Goal: Information Seeking & Learning: Learn about a topic

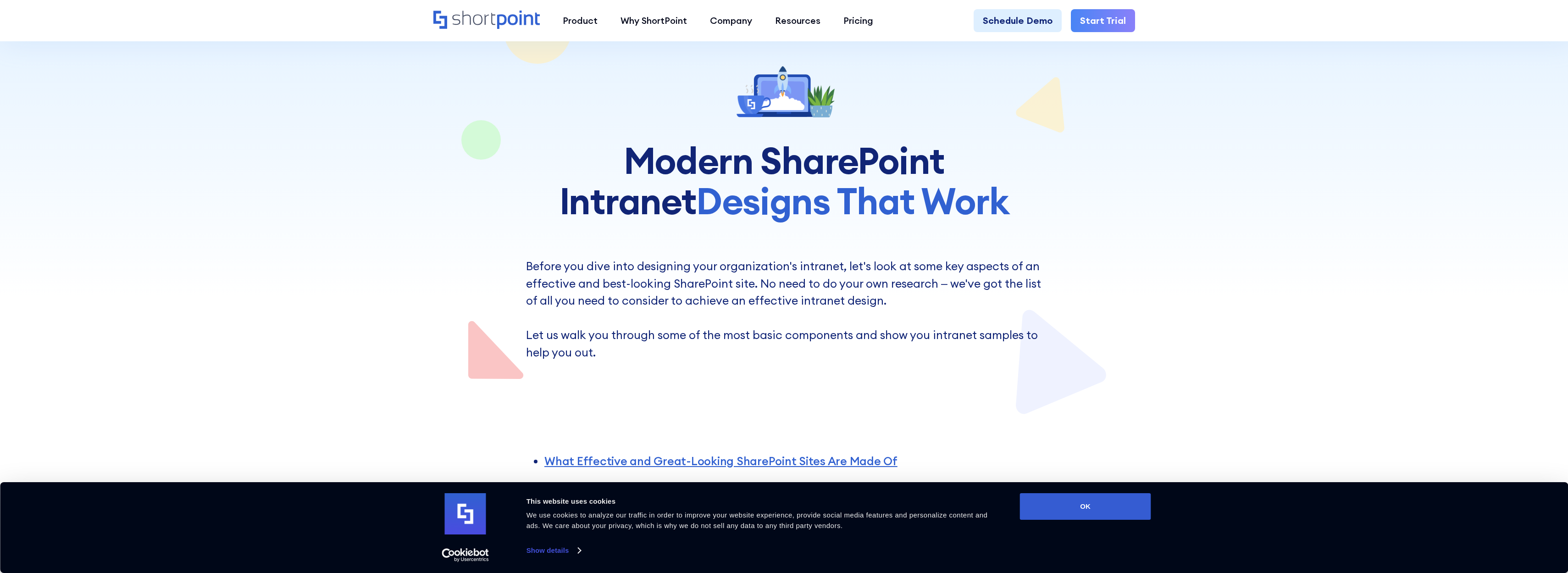
scroll to position [110, 0]
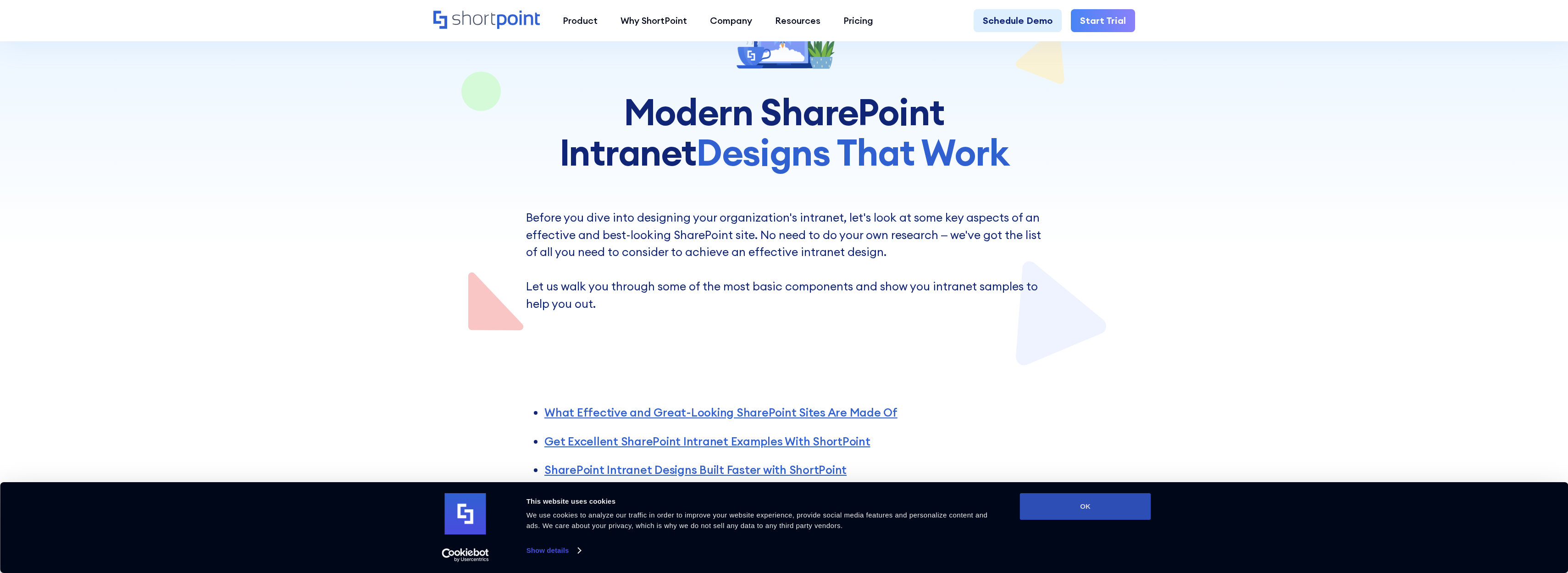
click at [1050, 504] on button "OK" at bounding box center [1085, 506] width 132 height 26
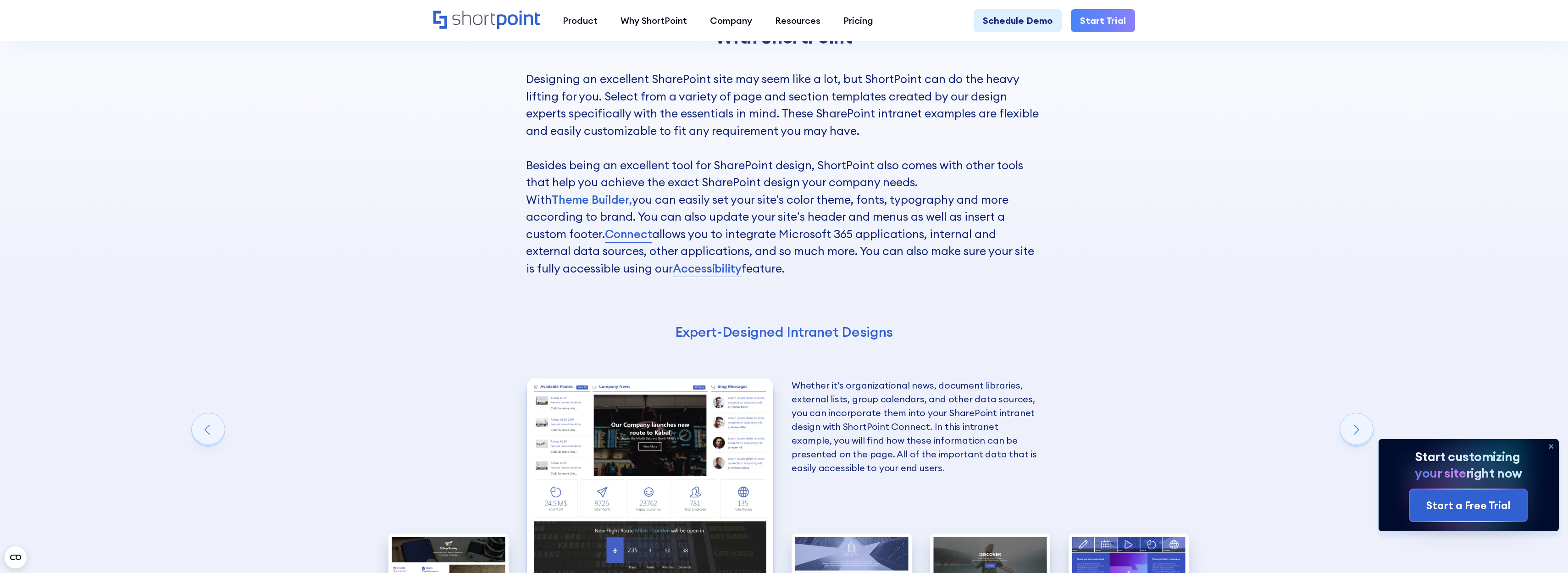
scroll to position [1706, 0]
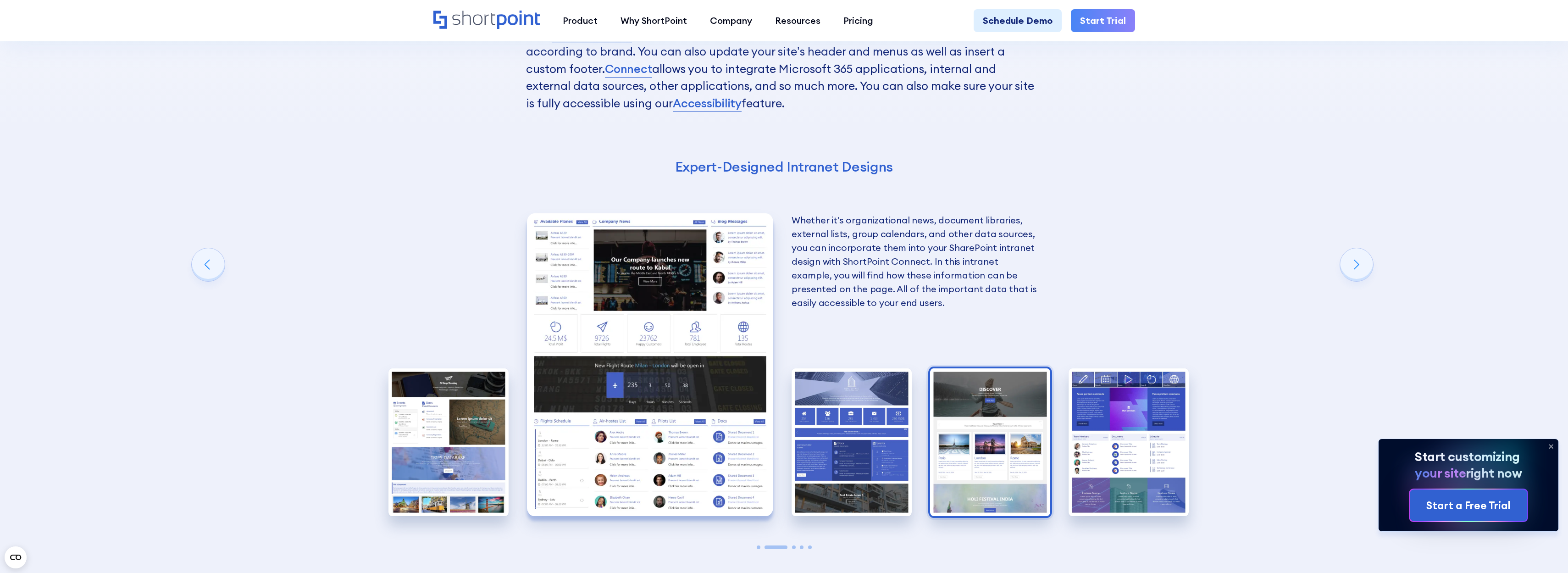
click at [977, 410] on img "4 / 5" at bounding box center [990, 441] width 120 height 148
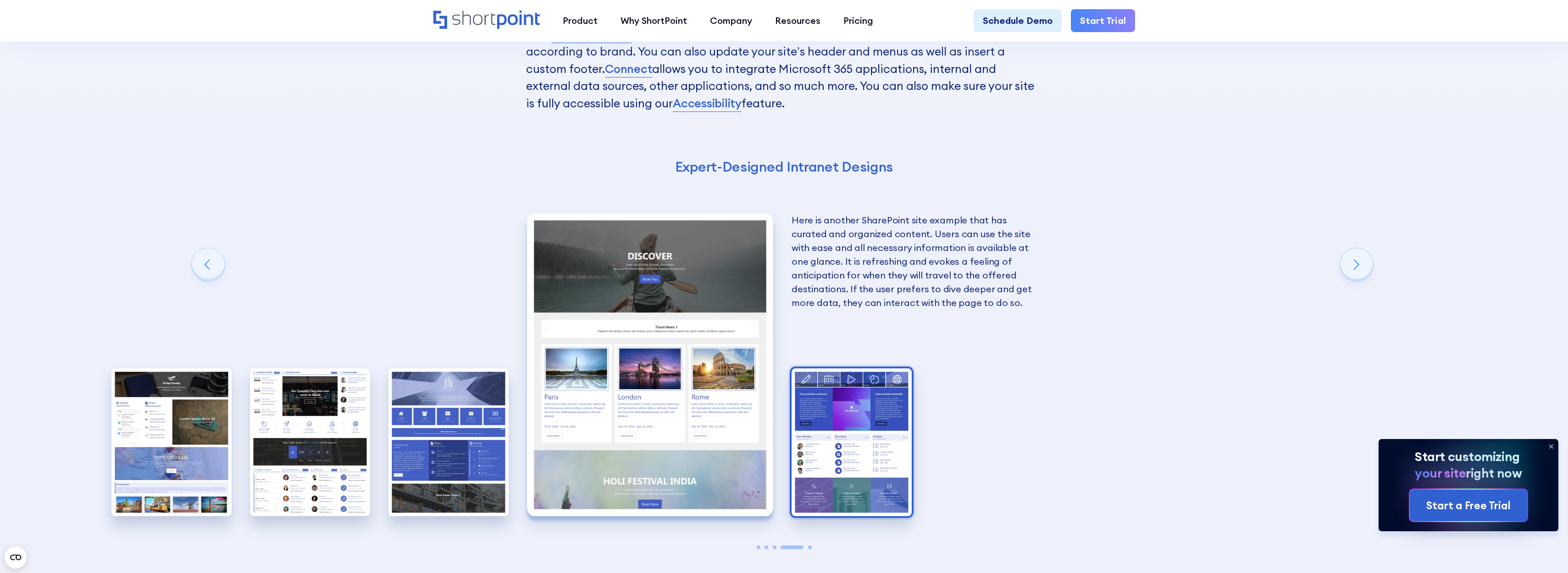
click at [840, 394] on img "5 / 5" at bounding box center [851, 441] width 120 height 148
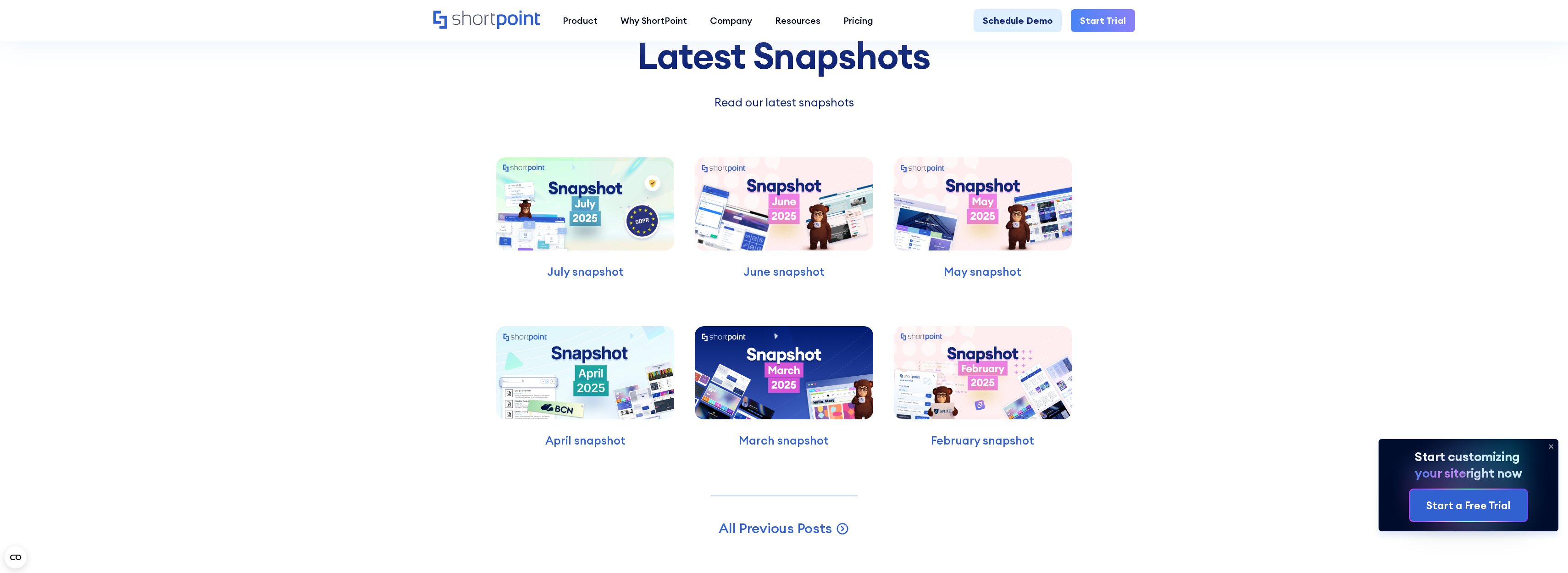
scroll to position [2862, 0]
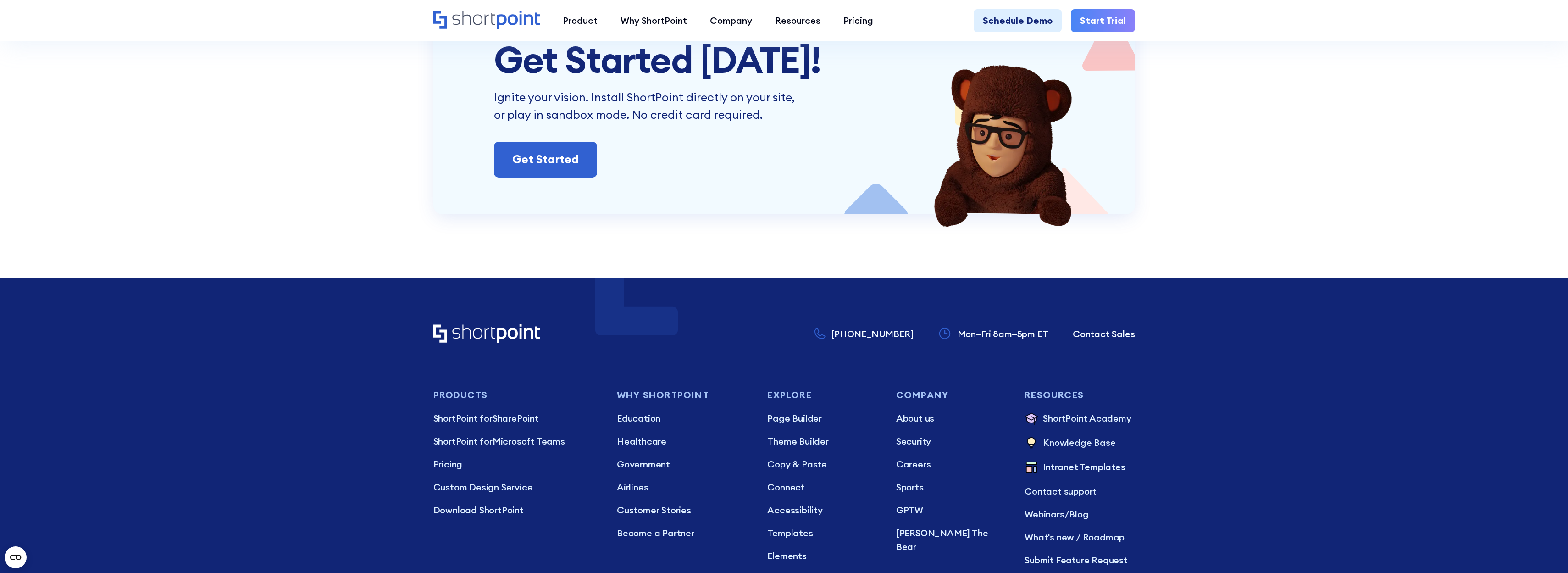
scroll to position [7120, 0]
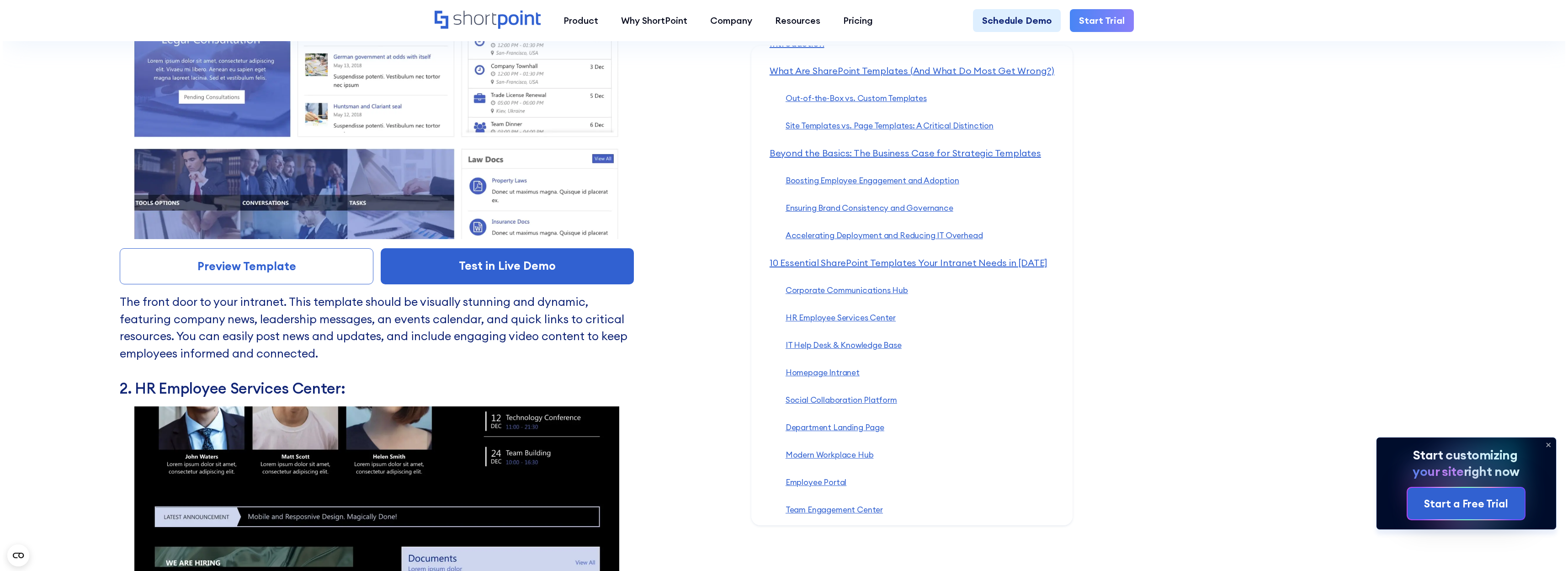
scroll to position [4771, 0]
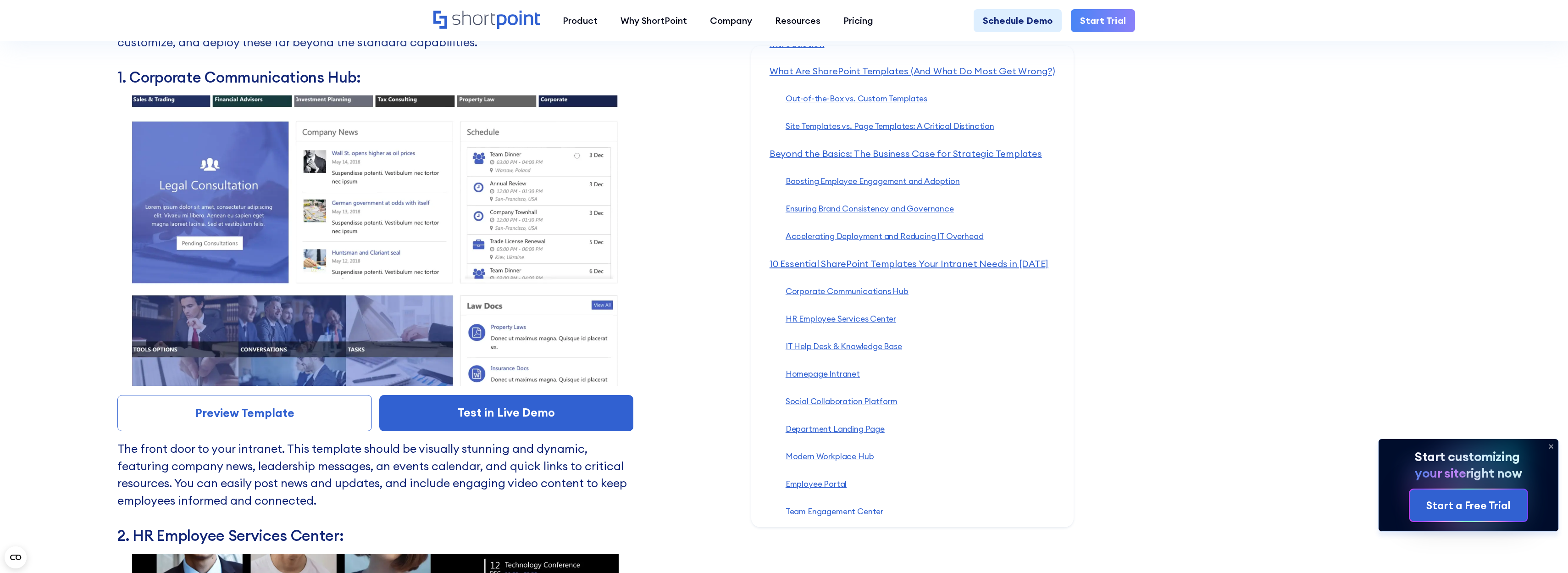
click at [307, 248] on img at bounding box center [375, 241] width 516 height 290
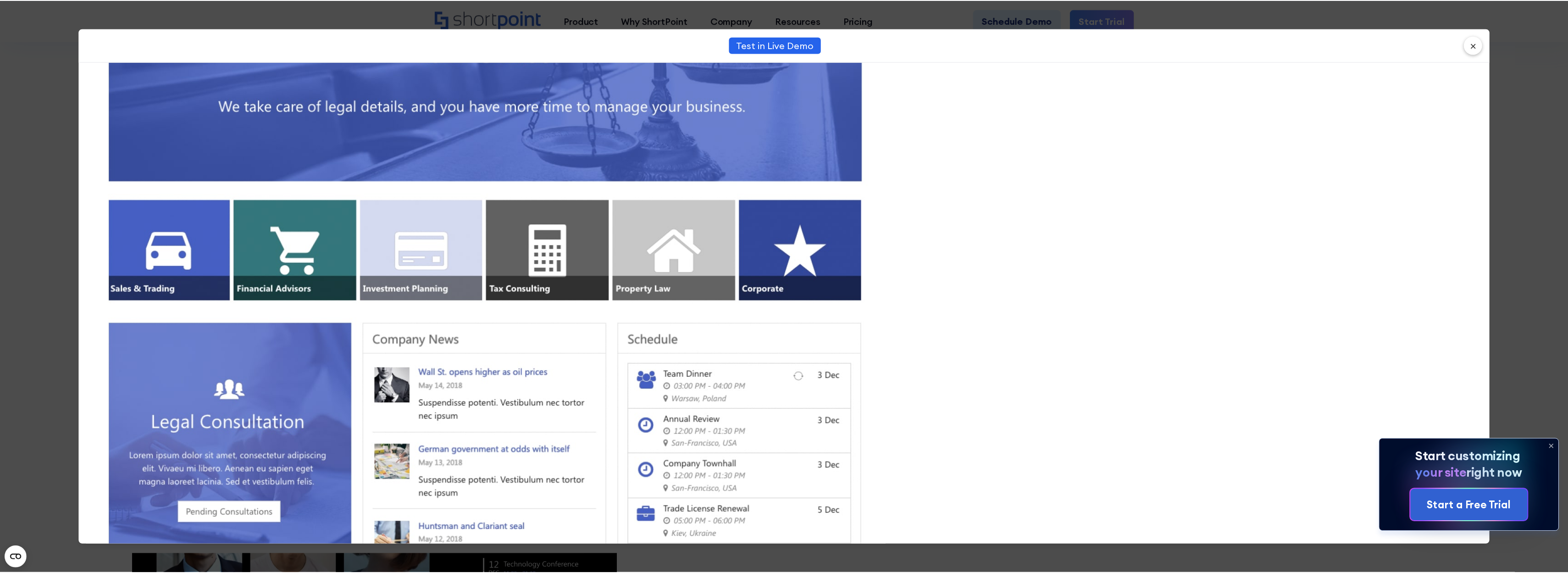
scroll to position [0, 0]
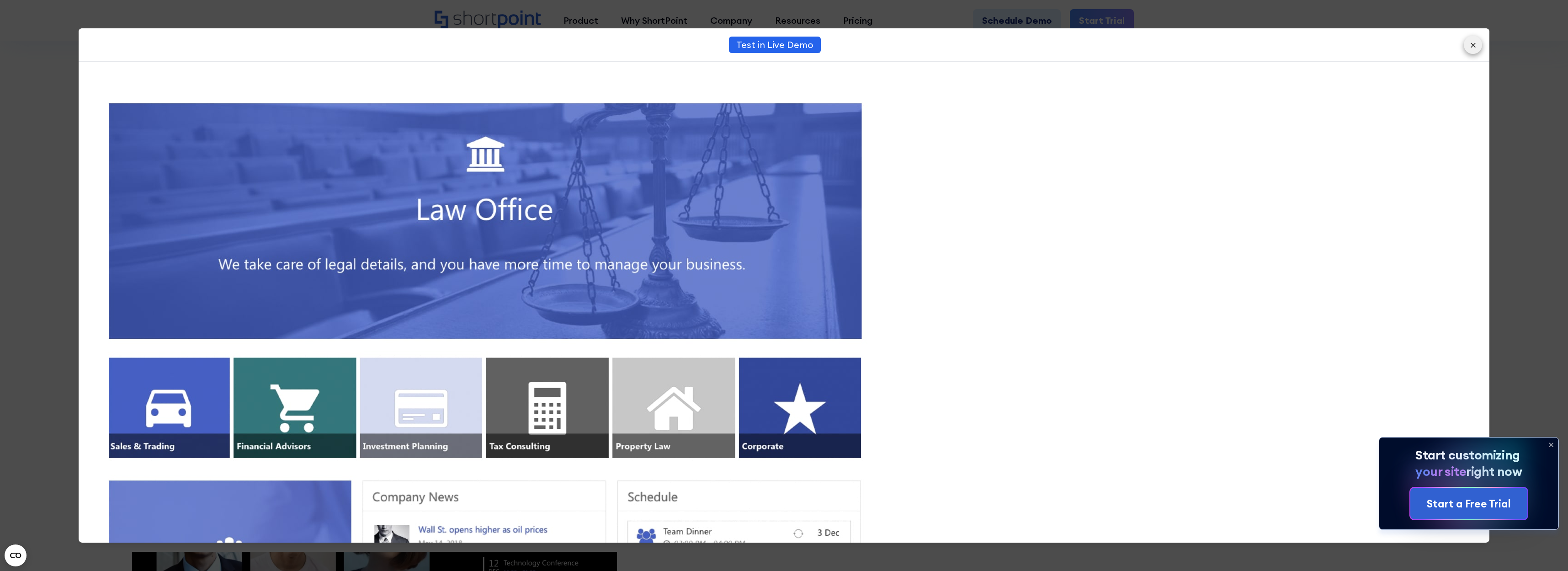
click at [1476, 49] on button "×" at bounding box center [1472, 44] width 18 height 18
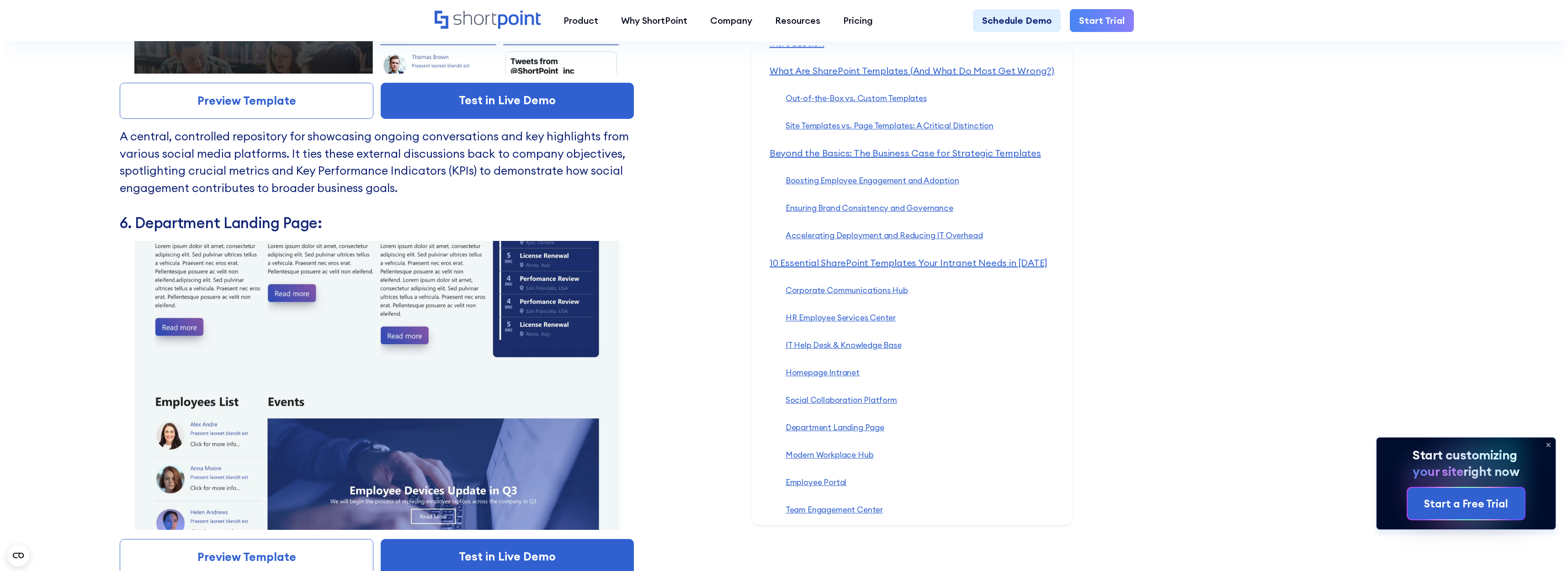
scroll to position [6964, 0]
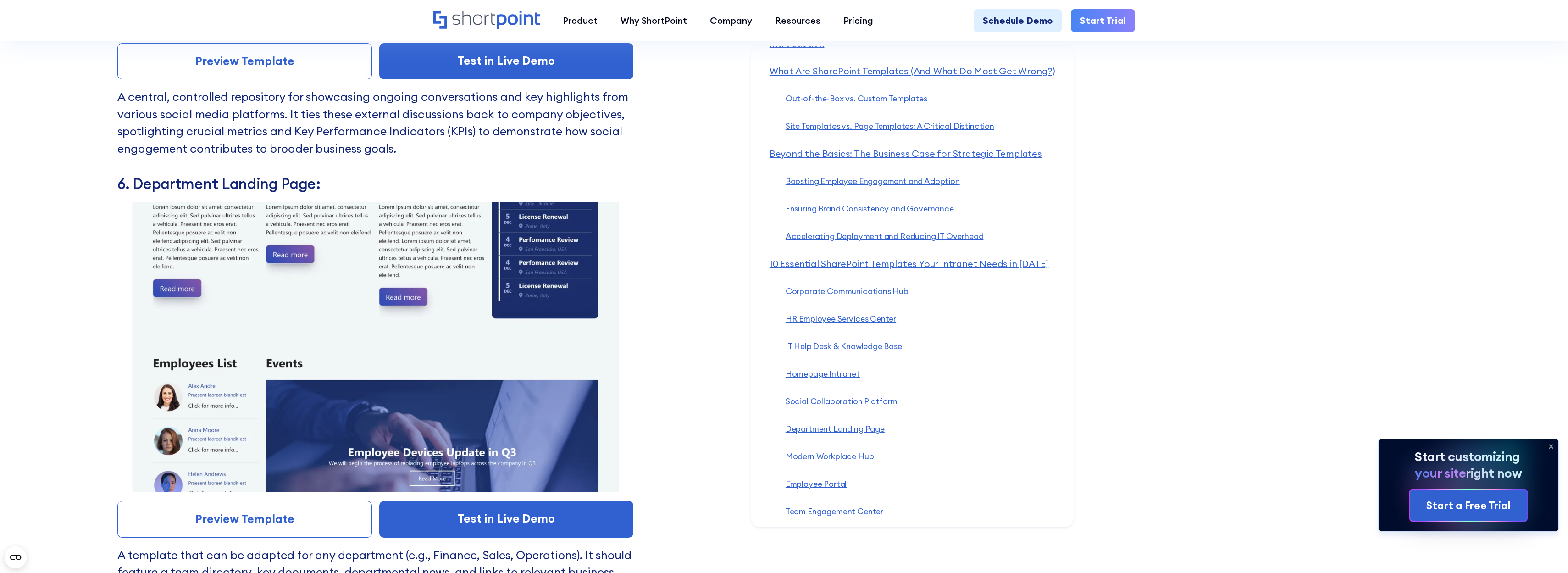
click at [372, 294] on img at bounding box center [375, 347] width 516 height 290
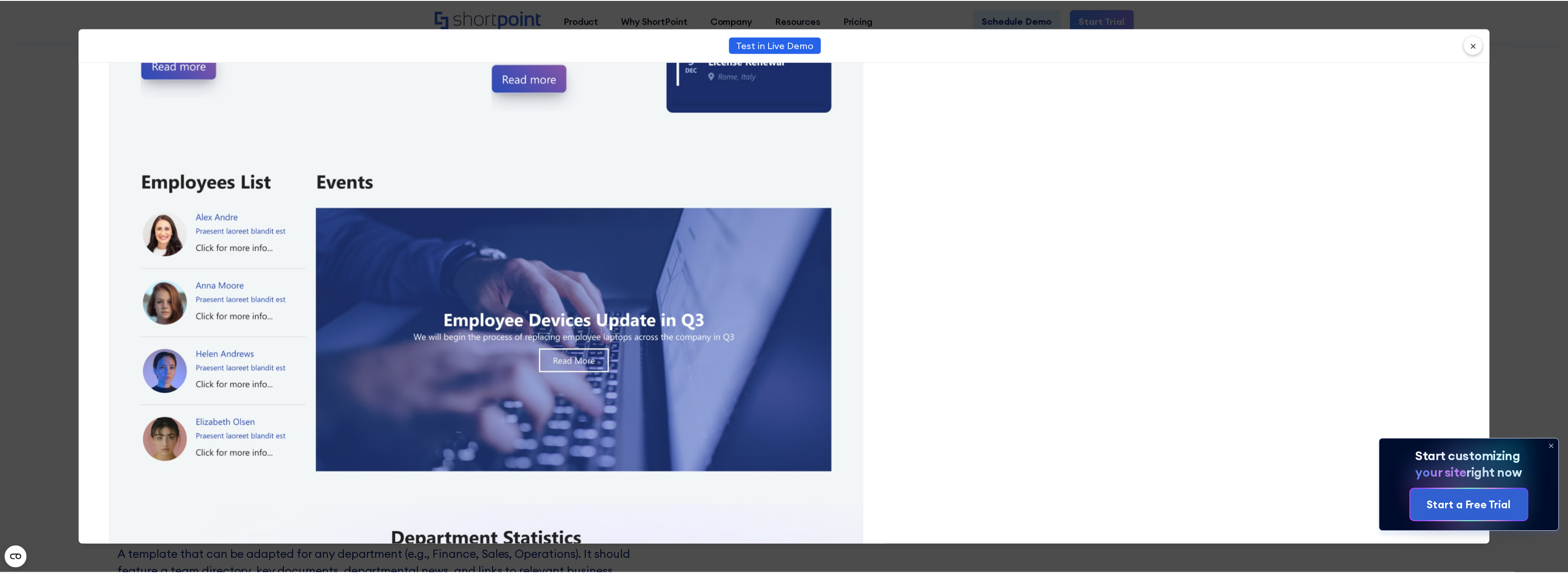
scroll to position [550, 0]
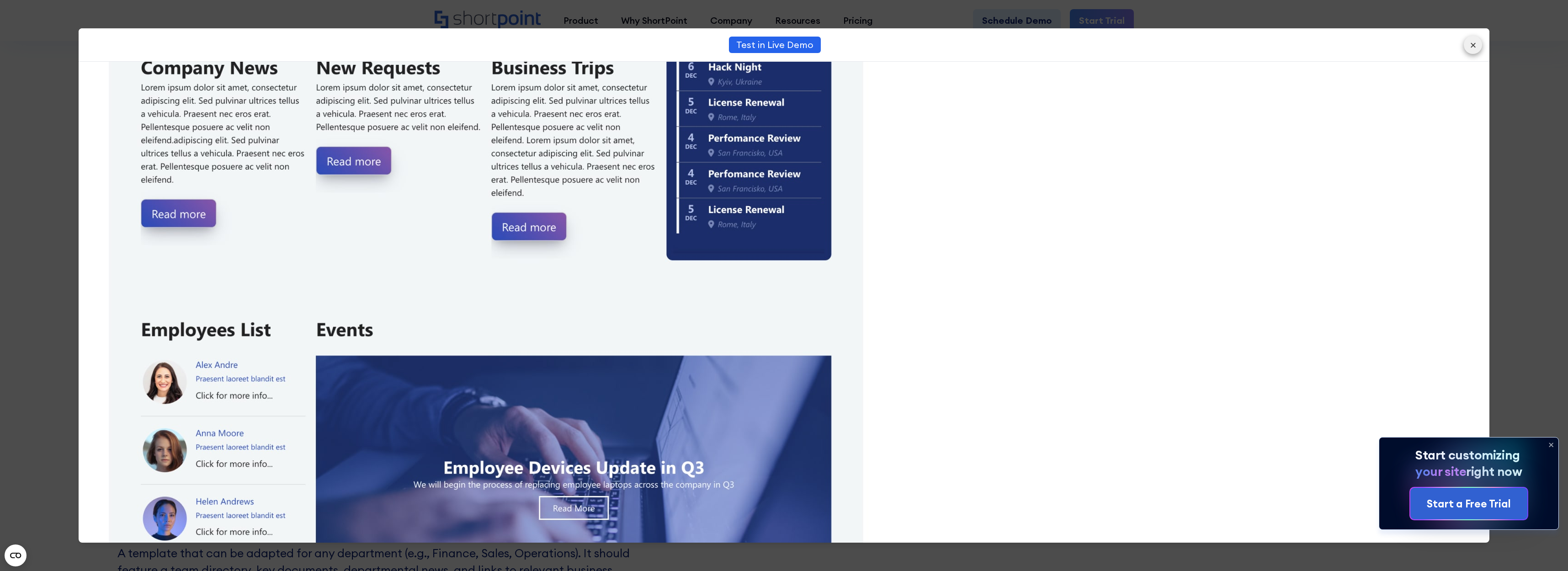
click at [1475, 49] on button "×" at bounding box center [1472, 44] width 18 height 18
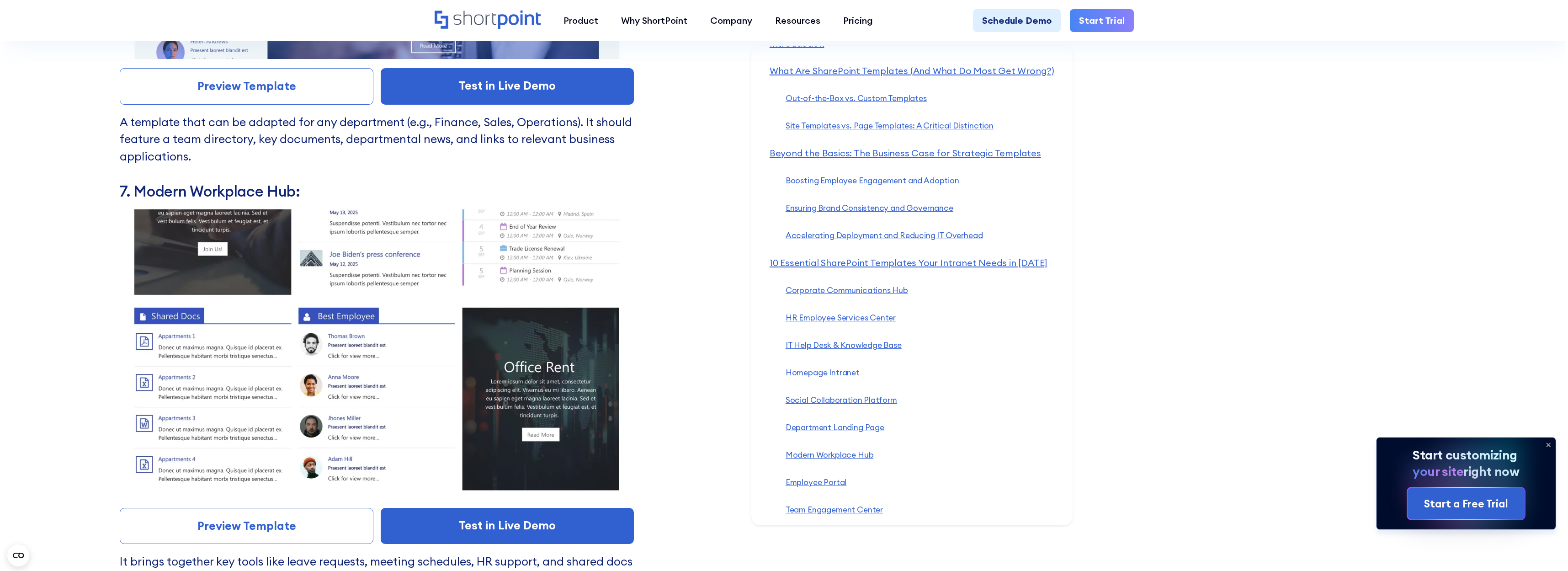
scroll to position [7403, 0]
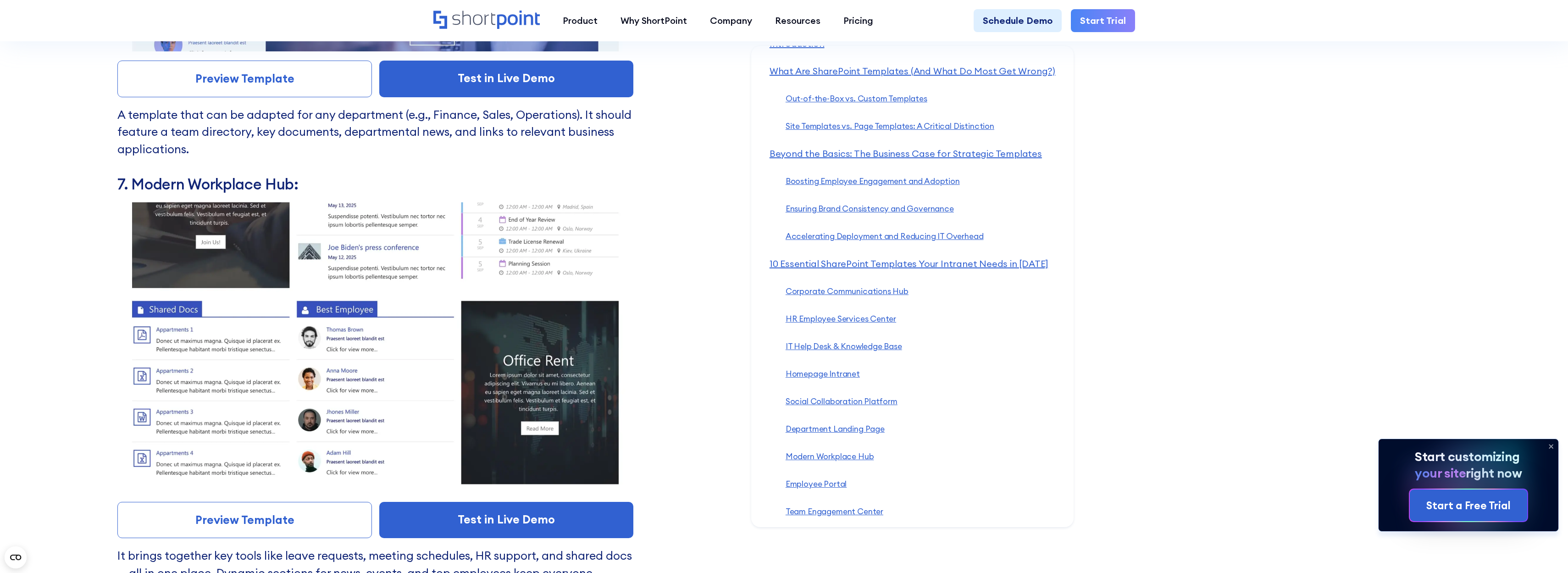
click at [451, 314] on img at bounding box center [375, 348] width 516 height 290
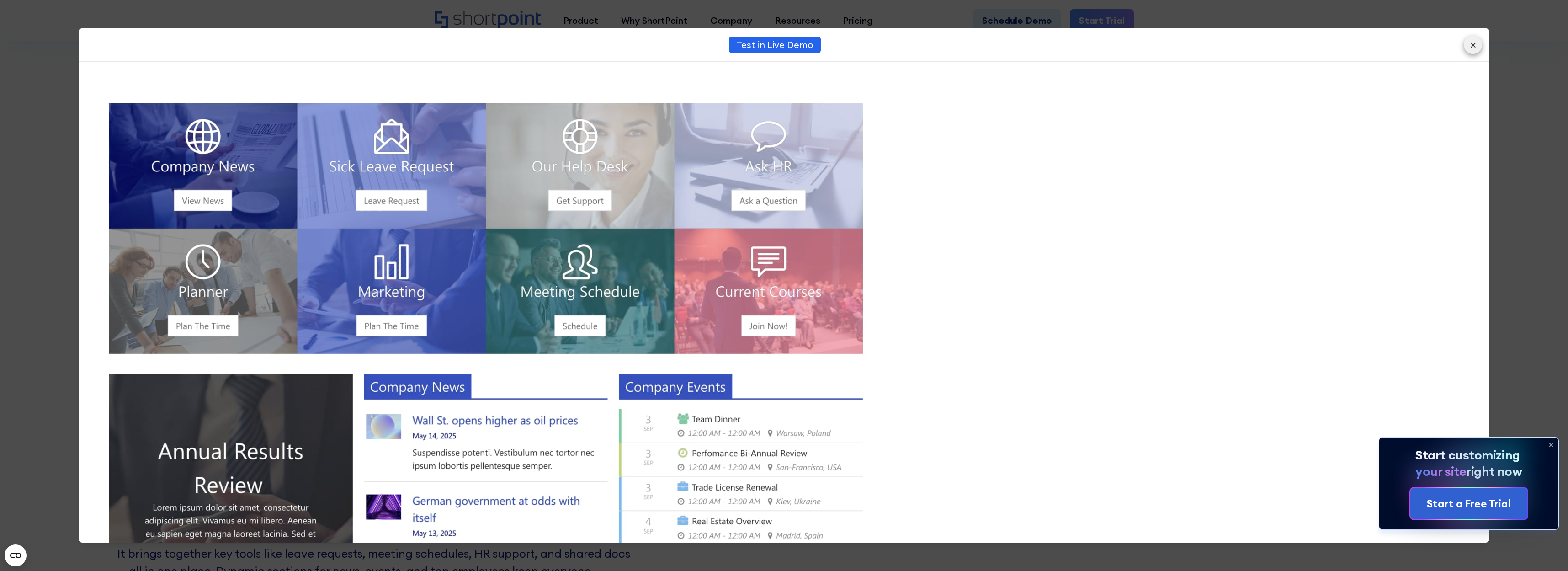
click at [1472, 46] on button "×" at bounding box center [1472, 44] width 18 height 18
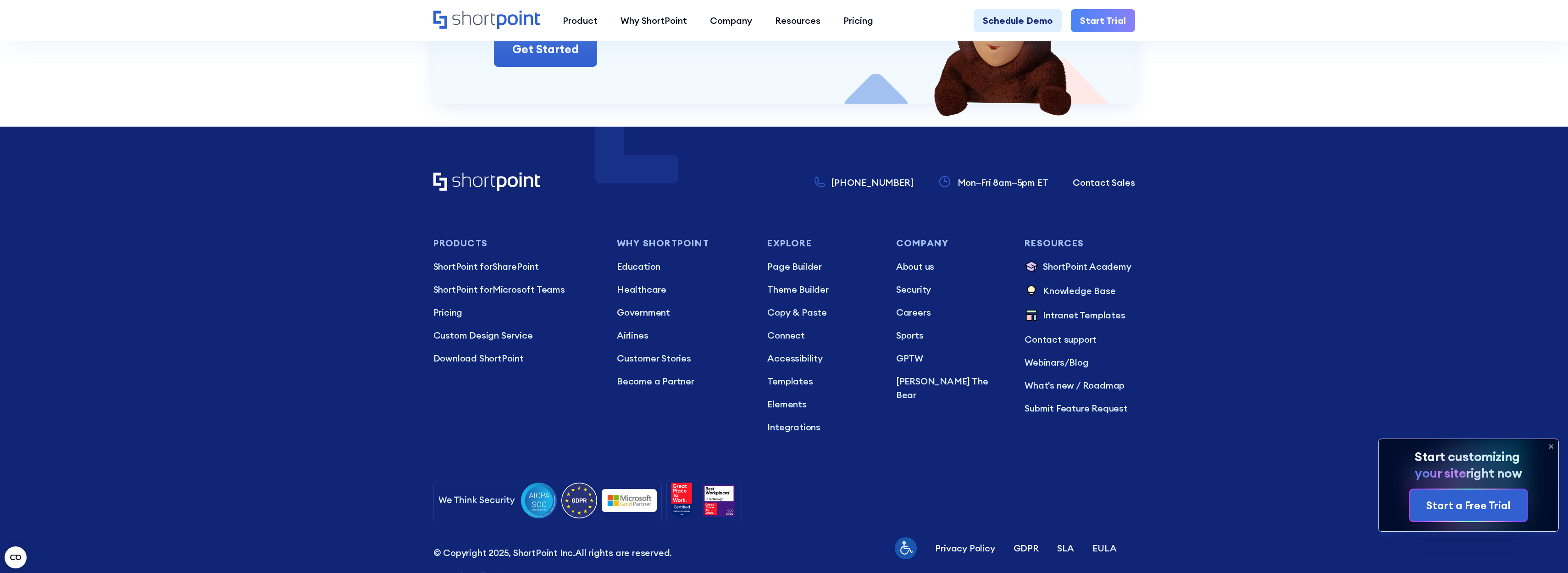
scroll to position [14168, 0]
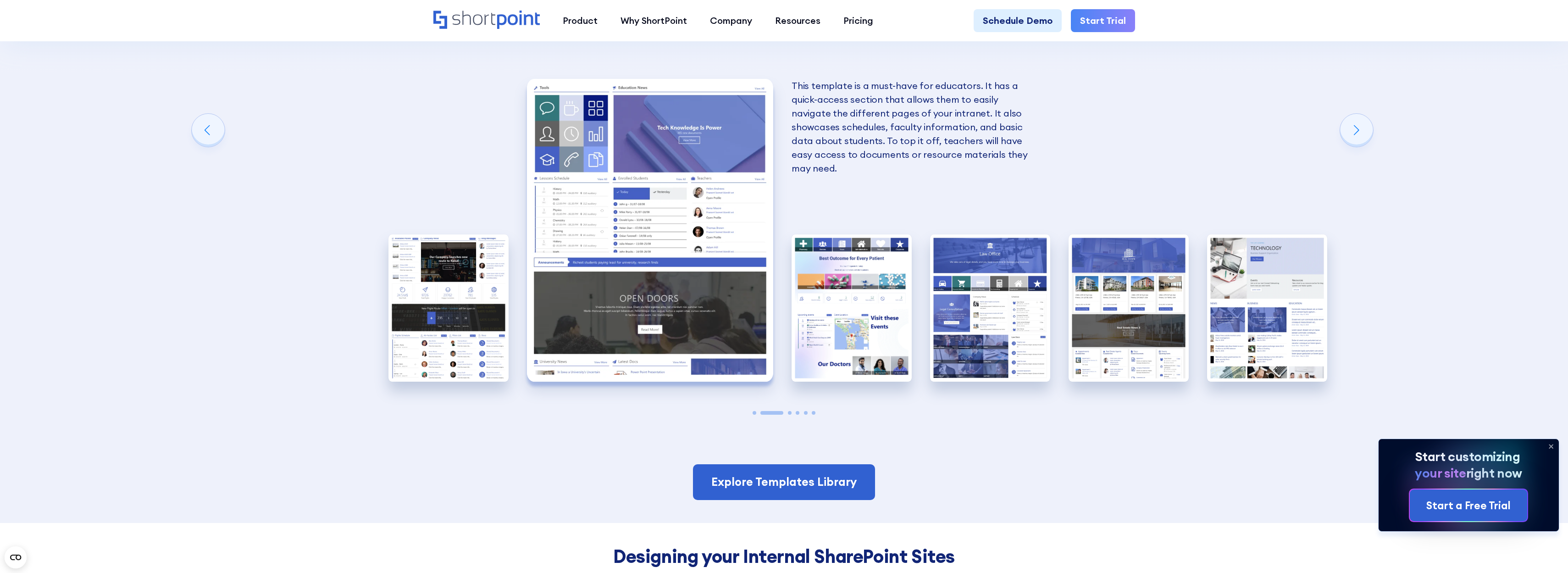
scroll to position [1871, 0]
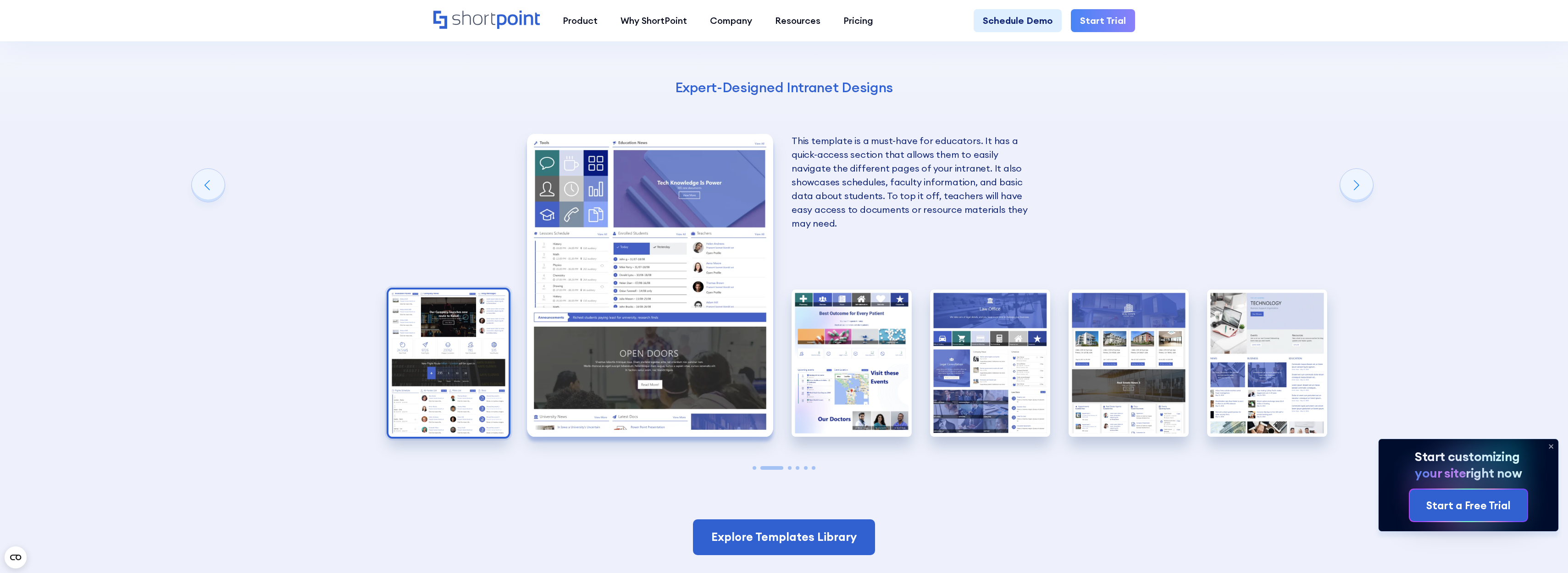
click at [468, 295] on img "1 / 6" at bounding box center [448, 363] width 120 height 148
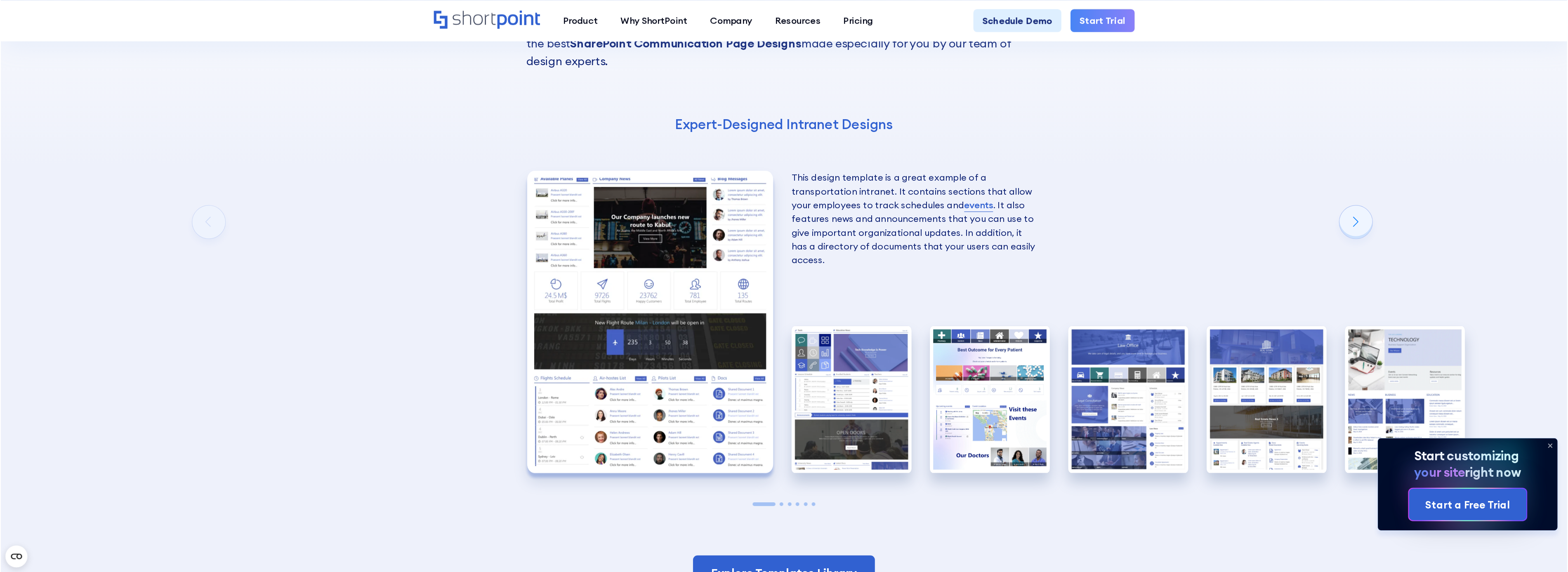
scroll to position [1633, 0]
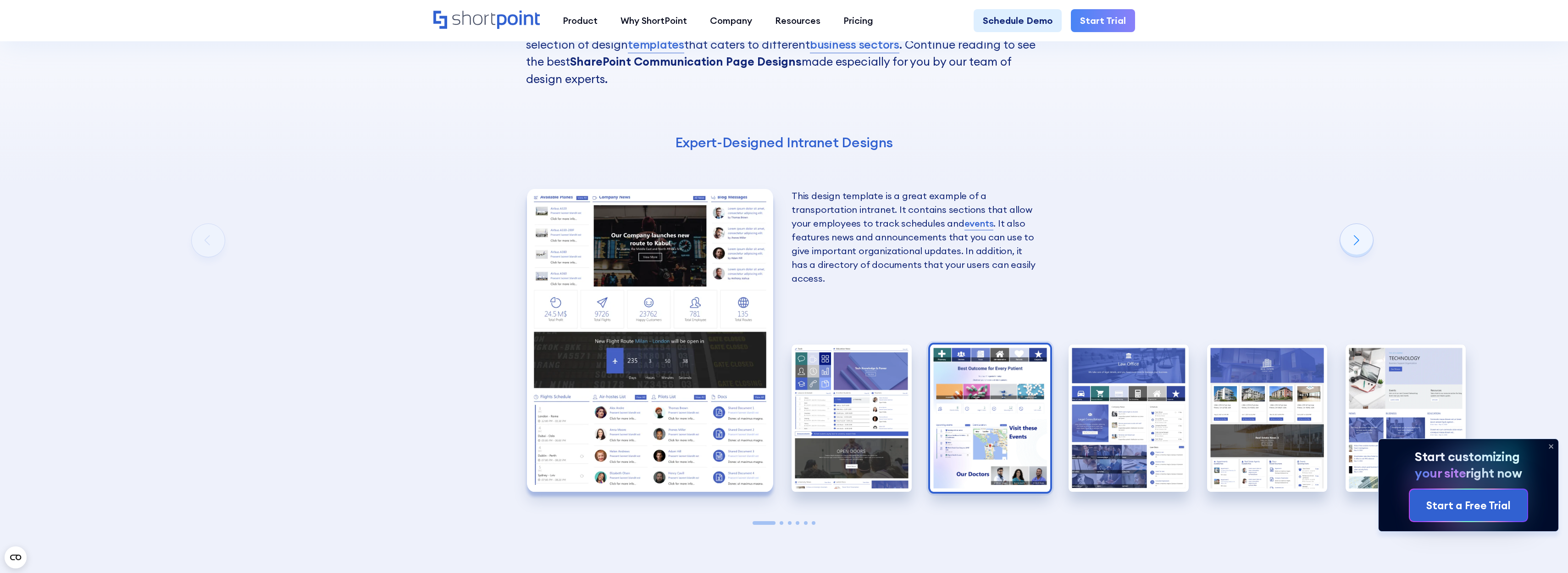
click at [968, 360] on img "3 / 6" at bounding box center [990, 418] width 120 height 148
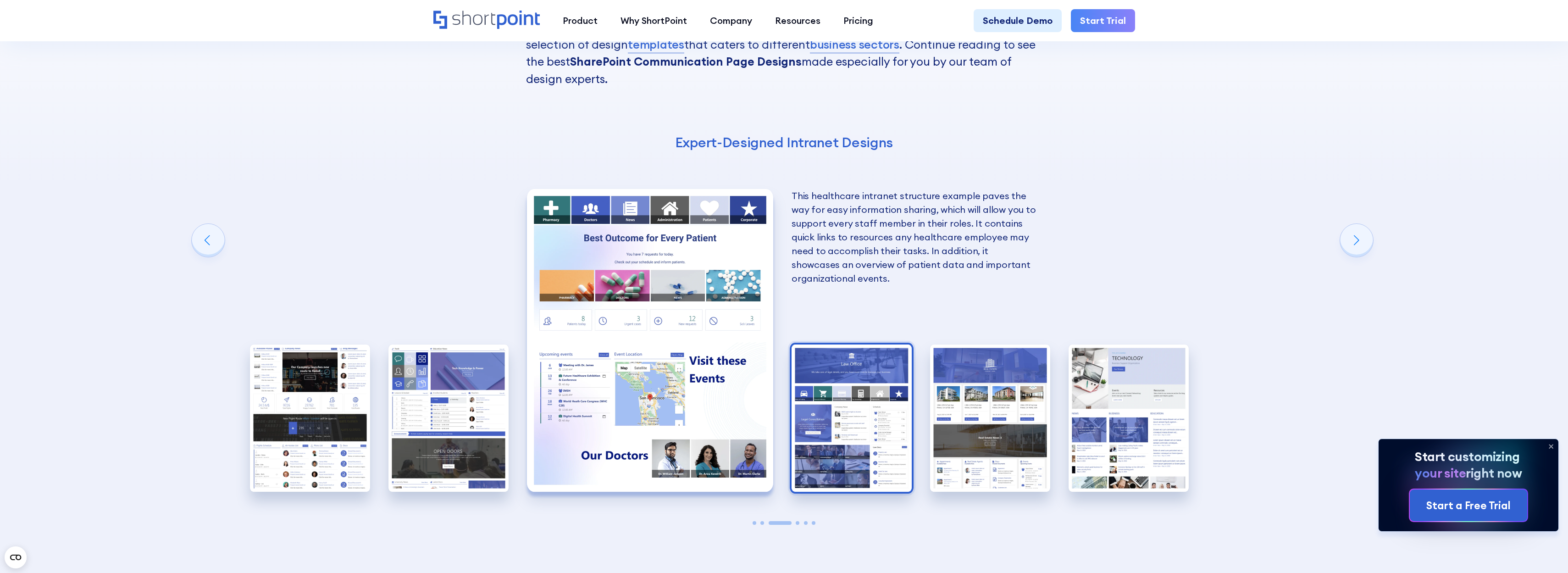
click at [897, 344] on img "4 / 6" at bounding box center [851, 418] width 120 height 148
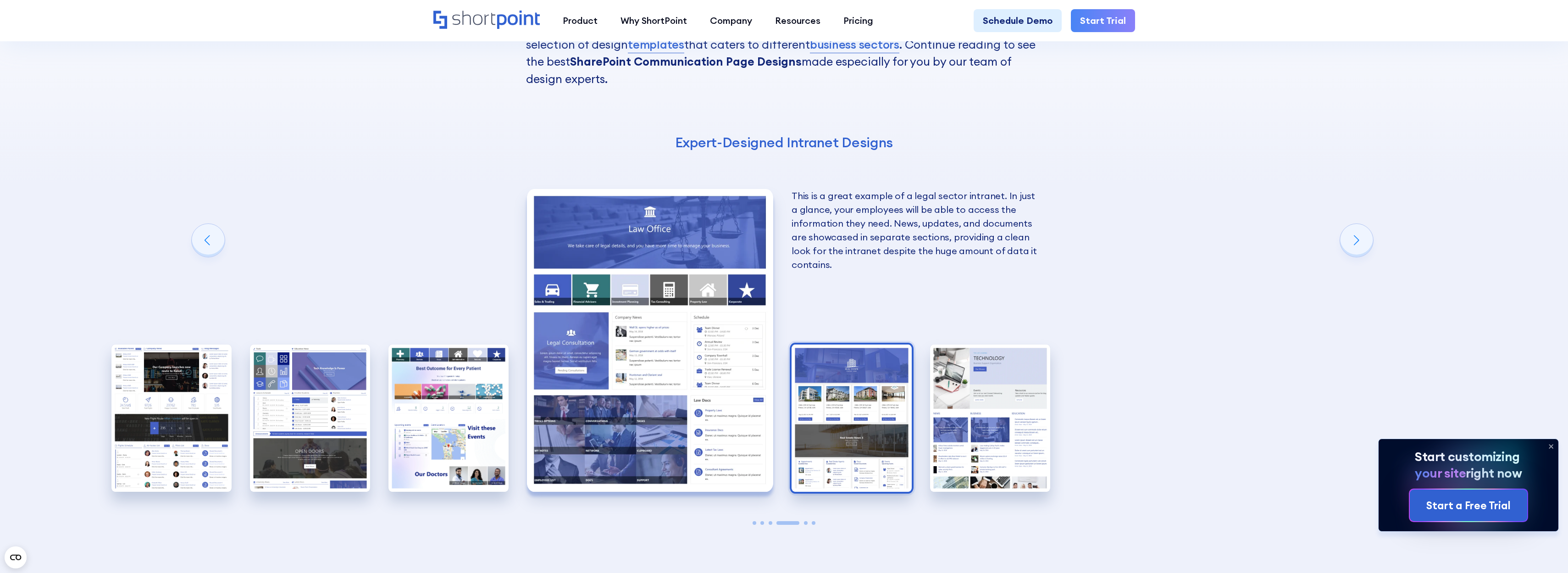
click at [901, 344] on img "5 / 6" at bounding box center [851, 418] width 120 height 148
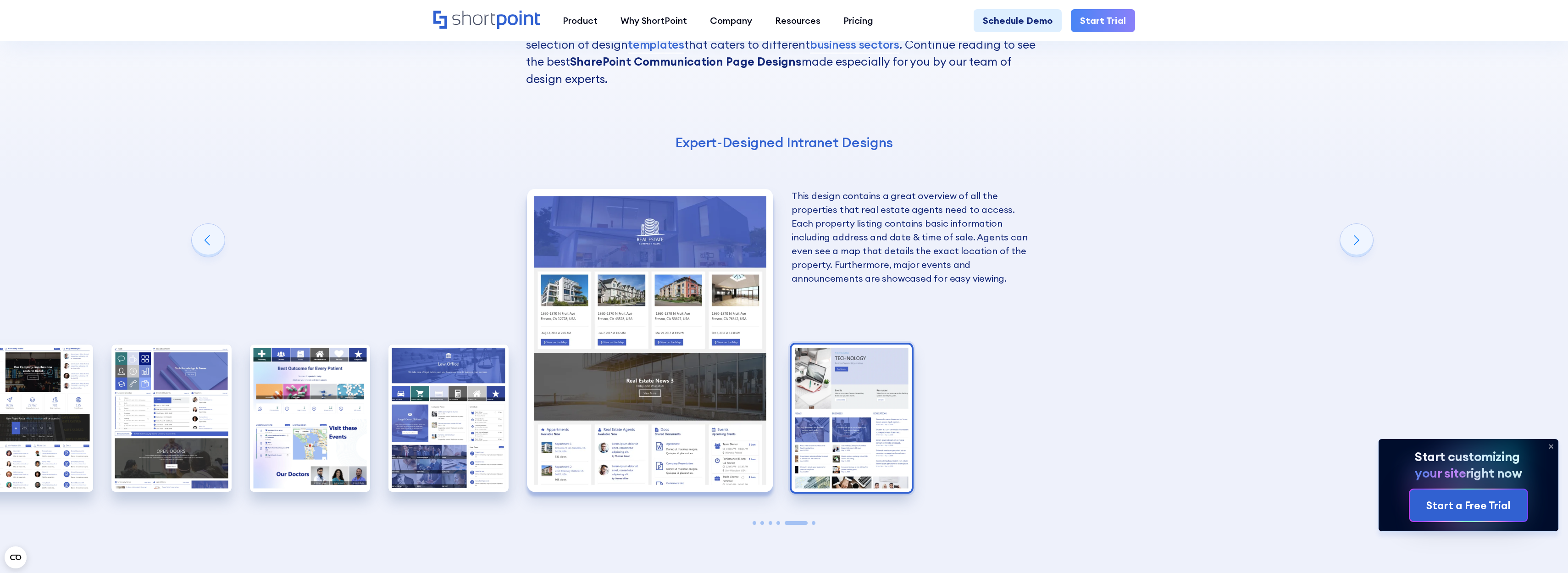
click at [884, 344] on img "6 / 6" at bounding box center [851, 418] width 120 height 148
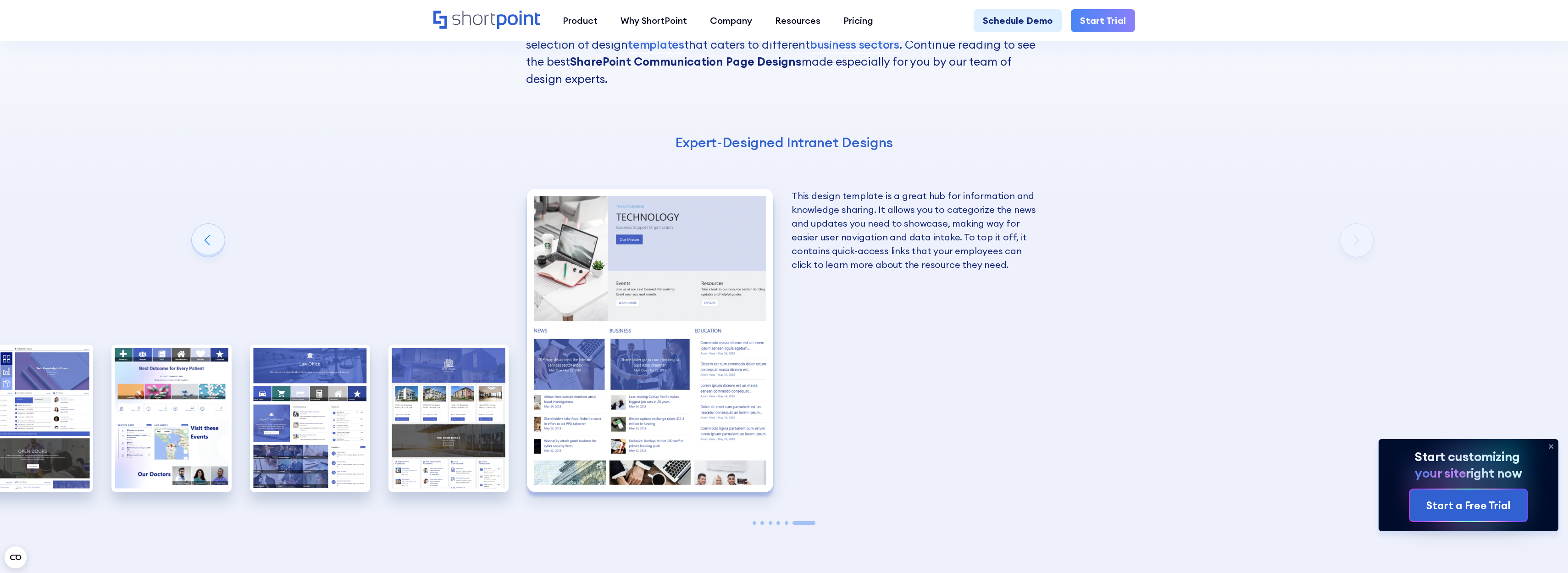
click at [674, 207] on img "6 / 6" at bounding box center [650, 340] width 247 height 302
click at [664, 238] on img "6 / 6" at bounding box center [650, 340] width 247 height 302
